Goal: Task Accomplishment & Management: Manage account settings

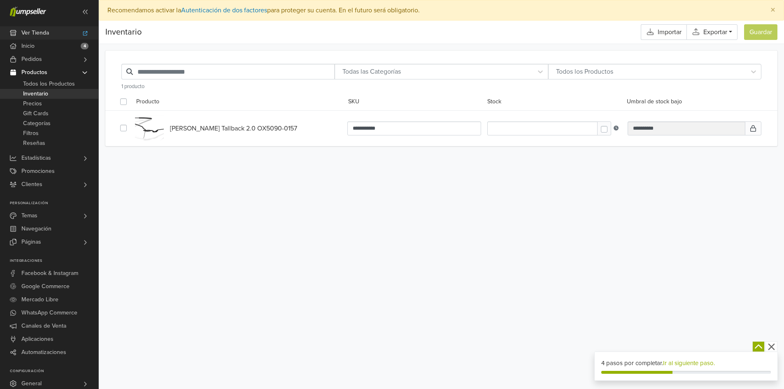
click at [49, 33] on span "Ver Tienda" at bounding box center [35, 32] width 28 height 13
click at [47, 35] on span "Ver Tienda" at bounding box center [35, 32] width 28 height 13
click at [44, 47] on link "Inicio 4" at bounding box center [49, 46] width 98 height 13
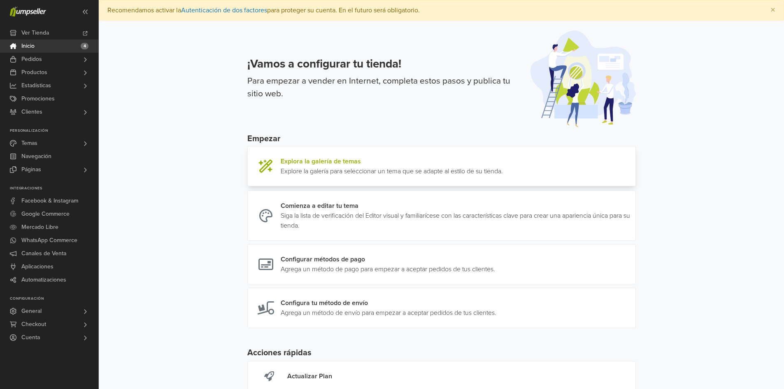
click at [503, 169] on link at bounding box center [503, 166] width 0 height 20
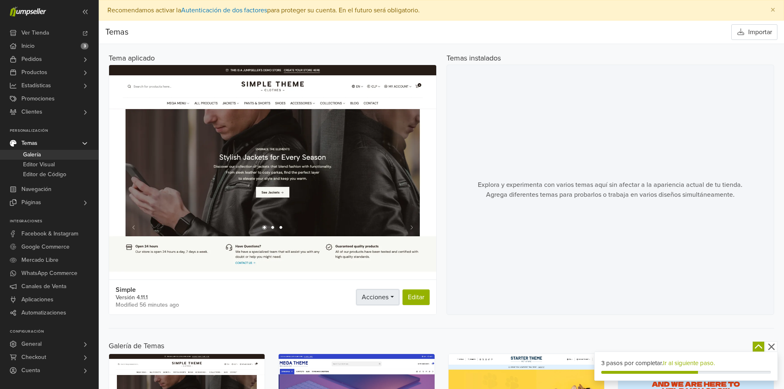
click at [377, 297] on span "Acciones" at bounding box center [375, 297] width 27 height 8
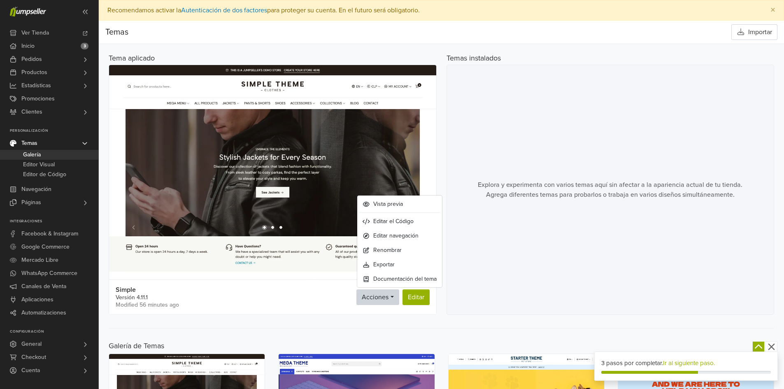
click at [495, 281] on div "Explora y experimenta con varios temas aquí sin afectar a la apariencia actual …" at bounding box center [611, 190] width 328 height 250
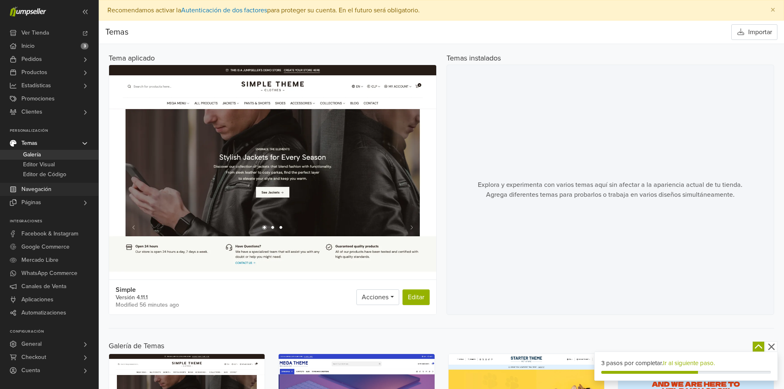
click at [49, 191] on span "Navegación" at bounding box center [36, 189] width 30 height 13
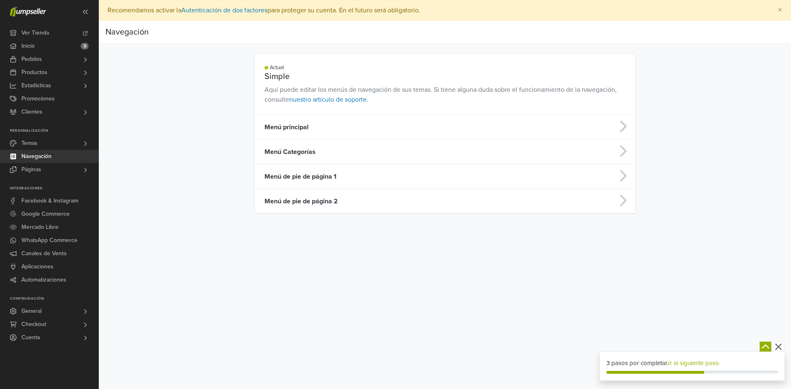
click at [609, 131] on td at bounding box center [593, 127] width 84 height 25
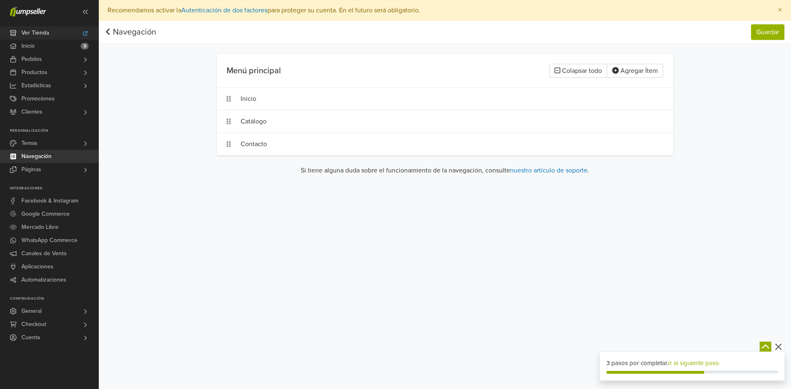
click at [34, 28] on span "Ver Tienda" at bounding box center [35, 32] width 28 height 13
click at [574, 68] on button "Colapsar todo" at bounding box center [578, 71] width 58 height 14
click at [589, 69] on button "Expandir todo" at bounding box center [578, 71] width 58 height 14
click at [627, 68] on button "Agregar Ítem" at bounding box center [634, 71] width 56 height 14
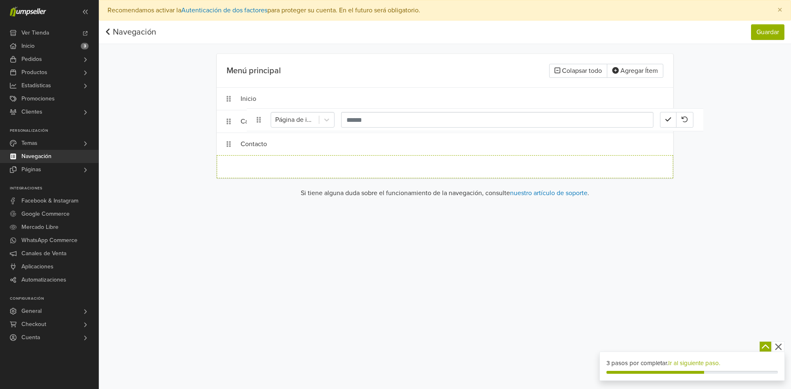
drag, startPoint x: 226, startPoint y: 167, endPoint x: 256, endPoint y: 120, distance: 55.7
click at [256, 120] on ol "Inicio Catálogo Contacto Página de inicio" at bounding box center [445, 132] width 456 height 91
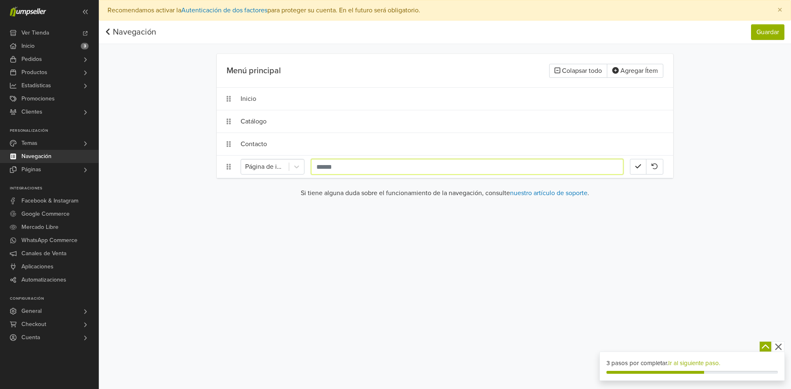
click at [323, 167] on input "text" at bounding box center [467, 167] width 312 height 16
click at [296, 167] on icon at bounding box center [296, 167] width 5 height 3
click at [275, 199] on div "Categorías" at bounding box center [272, 196] width 64 height 16
click at [378, 233] on div "Preferencias Suscripción Salir × Recomendamos activar la Autenticación de dos f…" at bounding box center [445, 194] width 692 height 389
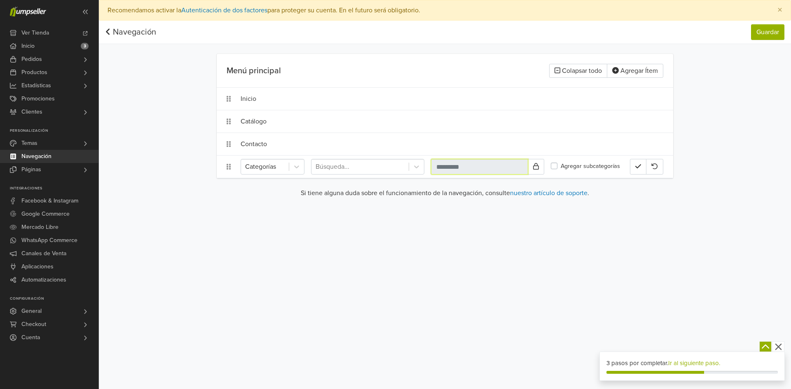
click at [448, 170] on input "text" at bounding box center [479, 167] width 97 height 16
click at [412, 167] on div at bounding box center [416, 166] width 15 height 15
drag, startPoint x: 516, startPoint y: 198, endPoint x: 513, endPoint y: 179, distance: 19.7
click at [516, 198] on div "Si tiene alguna duda sobre el funcionamiento de la navegación, consulte nuestro…" at bounding box center [445, 196] width 456 height 16
click at [509, 167] on input "text" at bounding box center [479, 167] width 97 height 16
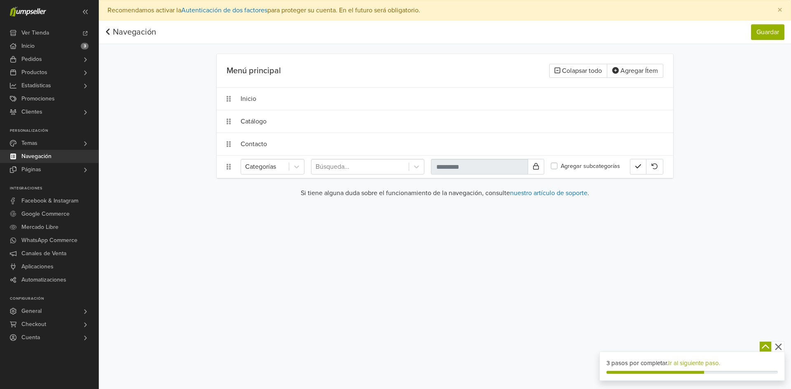
click at [544, 165] on div "Categorías Búsqueda..." at bounding box center [395, 167] width 310 height 16
click at [539, 165] on button at bounding box center [535, 167] width 16 height 16
click at [536, 168] on icon at bounding box center [536, 166] width 6 height 7
click at [520, 245] on div "Preferencias Suscripción Salir × Recomendamos activar la Autenticación de dos f…" at bounding box center [445, 194] width 692 height 389
click at [479, 169] on input "text" at bounding box center [479, 167] width 97 height 16
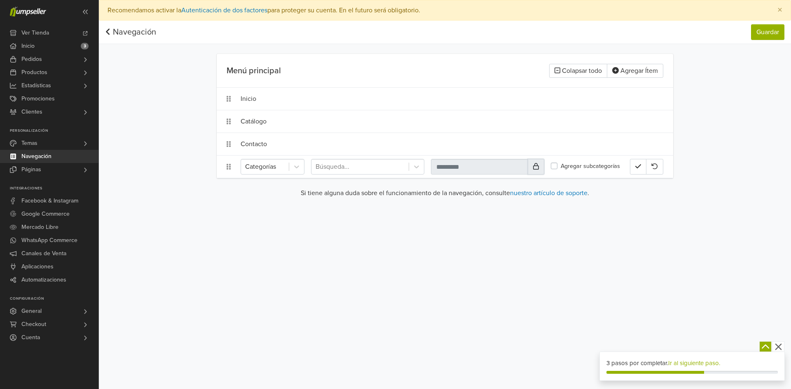
click at [541, 162] on button at bounding box center [535, 167] width 16 height 16
click at [474, 173] on input "text" at bounding box center [479, 167] width 97 height 16
click at [475, 168] on input "text" at bounding box center [479, 167] width 97 height 16
click at [564, 166] on label "Agregar subcategorías" at bounding box center [589, 166] width 59 height 9
click at [287, 162] on div "Categorías" at bounding box center [265, 166] width 48 height 15
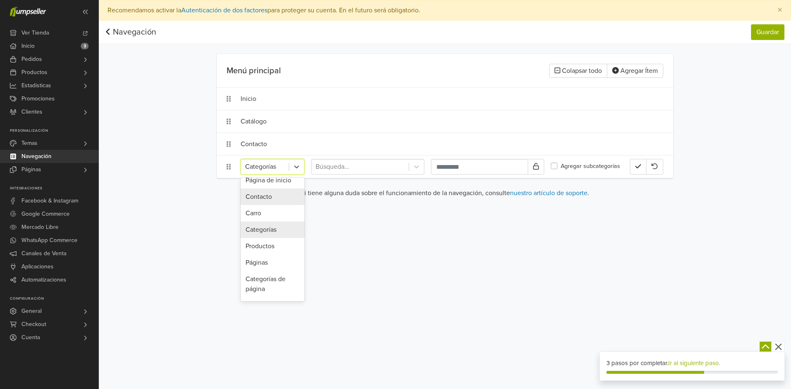
scroll to position [0, 0]
click at [269, 239] on div "Categorías" at bounding box center [272, 237] width 64 height 16
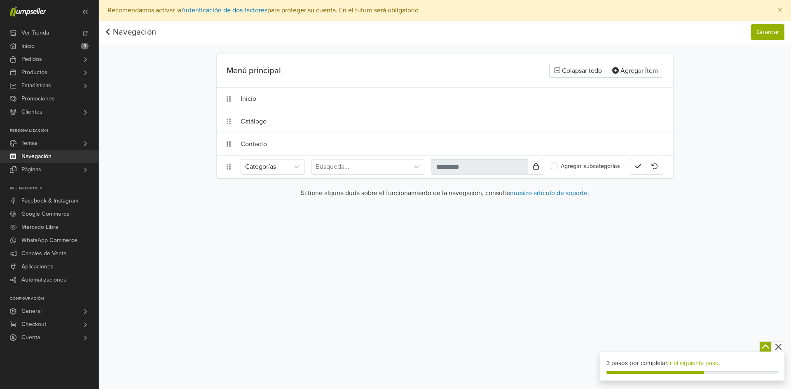
click at [365, 251] on div "Preferencias Suscripción Salir × Recomendamos activar la Autenticación de dos f…" at bounding box center [445, 194] width 692 height 389
click at [374, 169] on div at bounding box center [359, 167] width 89 height 12
click at [430, 256] on div "Preferencias Suscripción Salir × Recomendamos activar la Autenticación de dos f…" at bounding box center [445, 194] width 692 height 389
click at [413, 168] on icon at bounding box center [416, 167] width 8 height 8
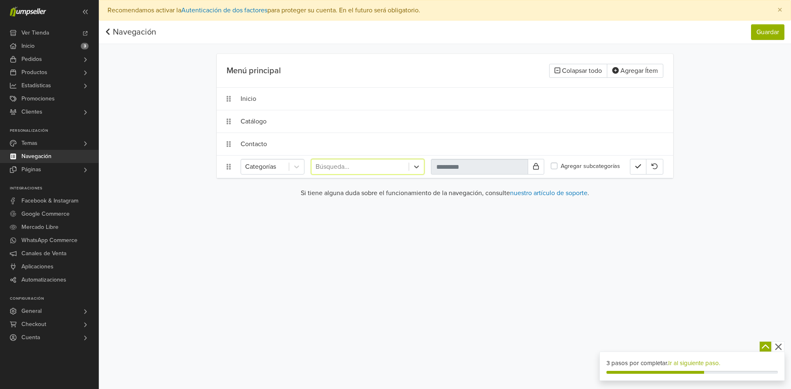
click at [497, 257] on div "Preferencias Suscripción Salir × Recomendamos activar la Autenticación de dos f…" at bounding box center [445, 194] width 692 height 389
drag, startPoint x: 500, startPoint y: 165, endPoint x: 507, endPoint y: 166, distance: 7.0
click at [500, 165] on input "text" at bounding box center [479, 167] width 97 height 16
click at [535, 168] on icon at bounding box center [536, 166] width 6 height 7
click at [512, 165] on input "text" at bounding box center [479, 167] width 97 height 16
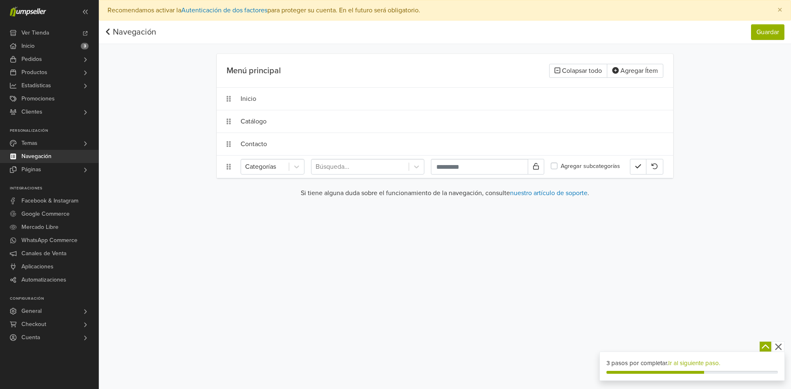
click at [447, 270] on div "Preferencias Suscripción Salir × Recomendamos activar la Autenticación de dos f…" at bounding box center [445, 194] width 692 height 389
click at [488, 169] on input "text" at bounding box center [479, 167] width 97 height 16
type input "*"
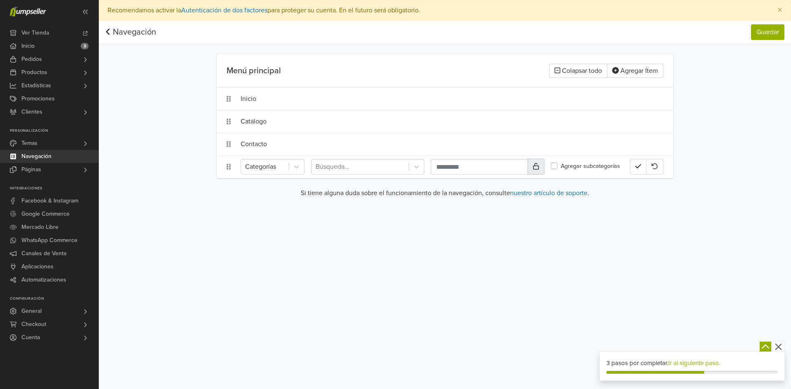
click at [537, 166] on icon at bounding box center [536, 166] width 6 height 7
click at [635, 162] on button "button" at bounding box center [638, 167] width 16 height 16
click at [752, 32] on button "Guardar" at bounding box center [767, 32] width 33 height 16
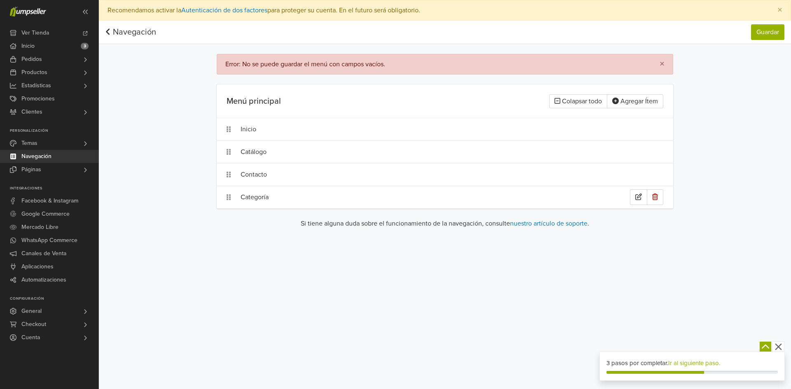
click at [273, 195] on div "Categoría" at bounding box center [434, 197] width 389 height 16
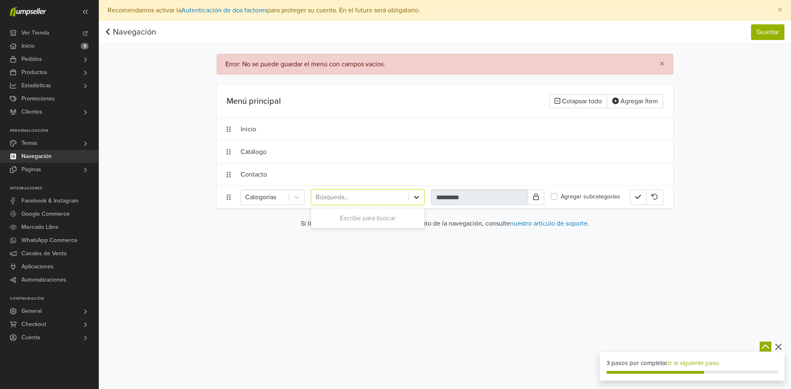
click at [415, 199] on icon at bounding box center [416, 197] width 8 height 8
click at [248, 241] on div "Preferencias Suscripción Salir × Recomendamos activar la Autenticación de dos f…" at bounding box center [445, 194] width 692 height 389
click at [229, 199] on icon at bounding box center [228, 197] width 4 height 6
click at [637, 197] on icon "button" at bounding box center [638, 197] width 6 height 7
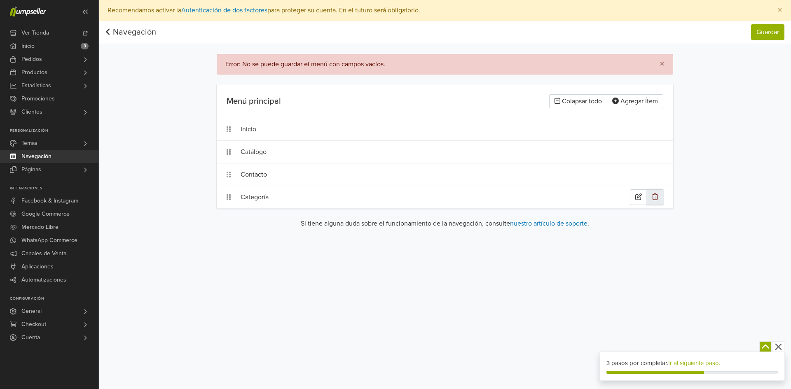
click at [659, 198] on button "button" at bounding box center [654, 197] width 16 height 16
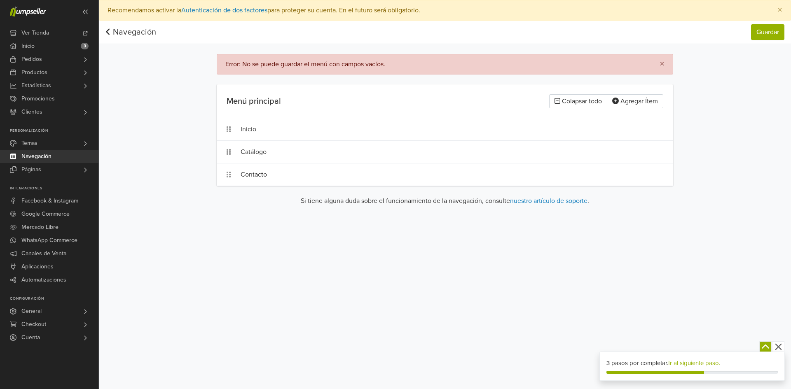
click at [539, 282] on div "Preferencias Suscripción Salir × Recomendamos activar la Autenticación de dos f…" at bounding box center [445, 194] width 692 height 389
click at [656, 64] on button "×" at bounding box center [661, 64] width 21 height 20
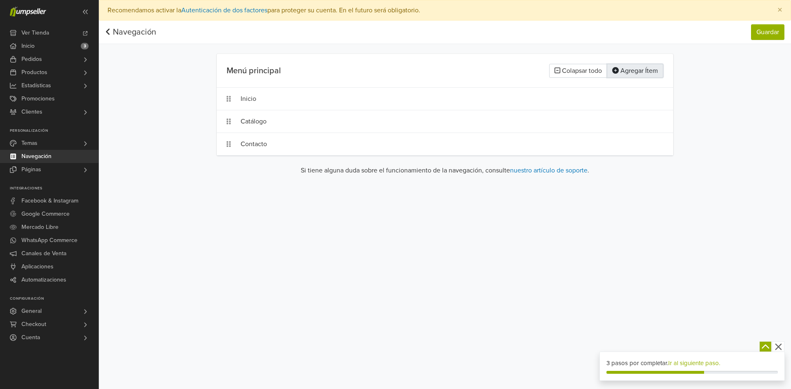
click at [641, 76] on button "Agregar Ítem" at bounding box center [634, 71] width 56 height 14
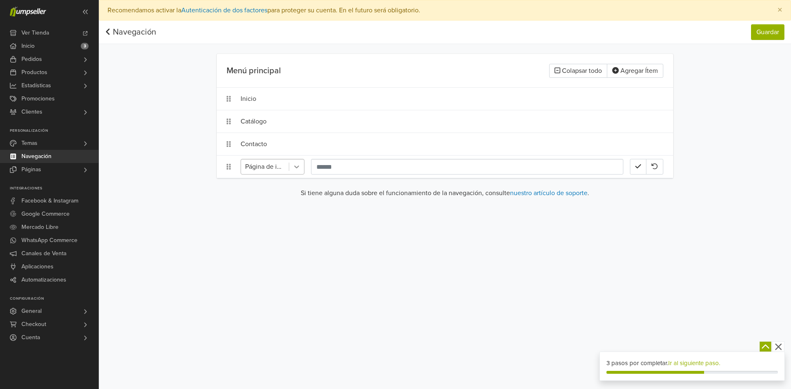
click at [295, 169] on icon at bounding box center [296, 167] width 8 height 8
click at [282, 224] on div "Carro" at bounding box center [272, 220] width 64 height 16
click at [397, 252] on div "Preferencias Suscripción Salir × Recomendamos activar la Autenticación de dos f…" at bounding box center [445, 194] width 692 height 389
click at [576, 168] on input "text" at bounding box center [467, 167] width 312 height 16
click at [686, 220] on div "Preferencias Suscripción Salir × Recomendamos activar la Autenticación de dos f…" at bounding box center [445, 194] width 692 height 389
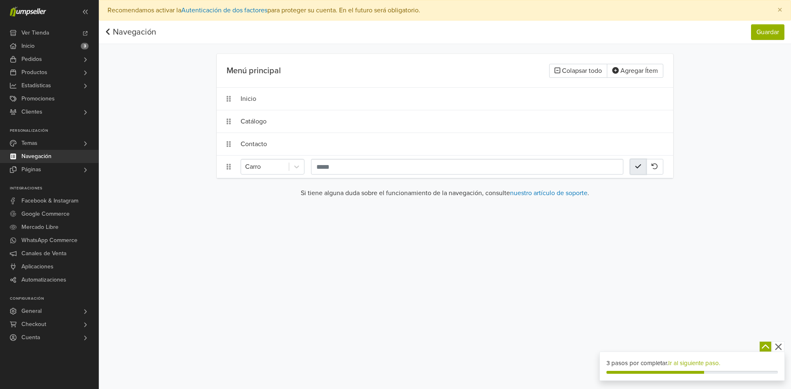
click at [638, 165] on icon "button" at bounding box center [638, 166] width 6 height 7
click at [621, 71] on button "Agregar Ítem" at bounding box center [634, 71] width 56 height 14
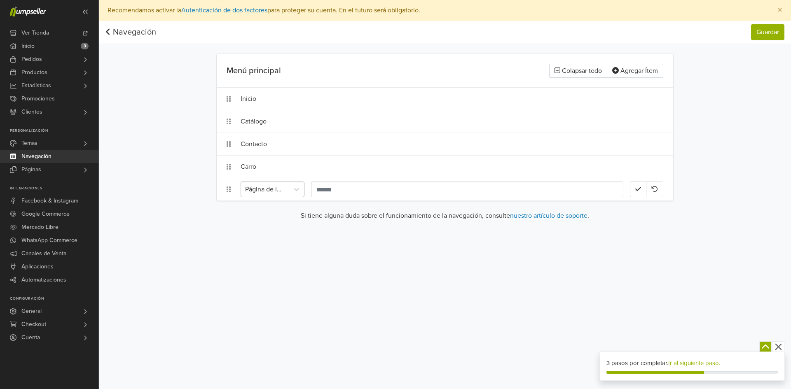
click at [285, 191] on div "Página de inicio" at bounding box center [265, 189] width 48 height 15
click at [275, 301] on div "Legal" at bounding box center [272, 297] width 64 height 16
click at [641, 189] on button "button" at bounding box center [638, 190] width 16 height 16
click at [637, 241] on div "Preferencias Suscripción Salir × Recomendamos activar la Autenticación de dos f…" at bounding box center [445, 194] width 692 height 389
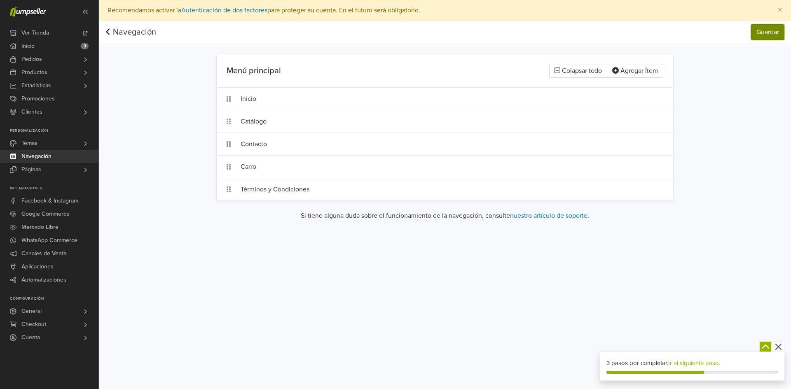
click at [763, 25] on button "Guardar" at bounding box center [767, 32] width 33 height 16
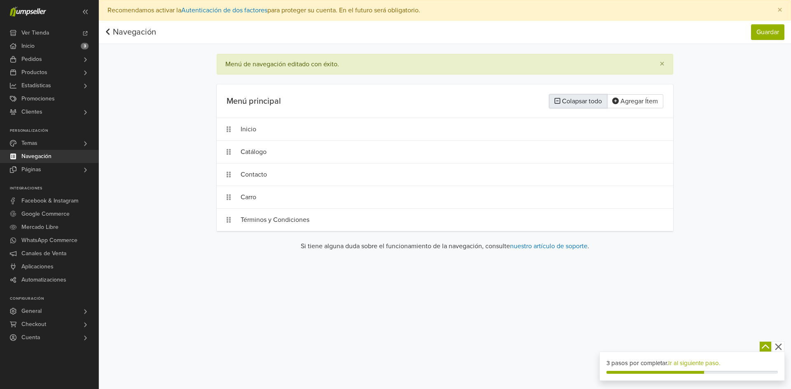
click at [569, 101] on button "Colapsar todo" at bounding box center [578, 101] width 58 height 14
click at [582, 100] on button "Expandir todo" at bounding box center [578, 101] width 58 height 14
click at [628, 99] on button "Agregar Ítem" at bounding box center [634, 101] width 56 height 14
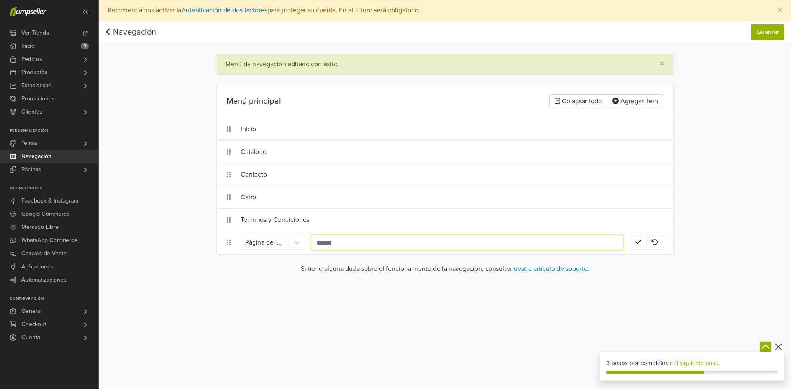
click at [369, 243] on input "text" at bounding box center [467, 243] width 312 height 16
type input "*"
click at [69, 171] on link "Páginas" at bounding box center [49, 169] width 98 height 13
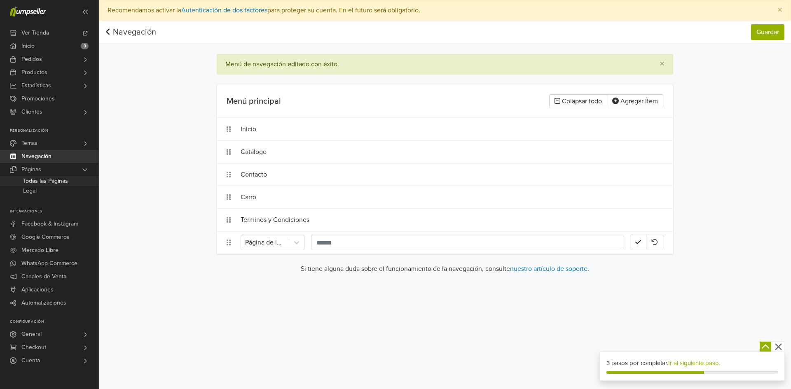
click at [56, 184] on span "Todas las Páginas" at bounding box center [45, 181] width 45 height 10
